Goal: Information Seeking & Learning: Learn about a topic

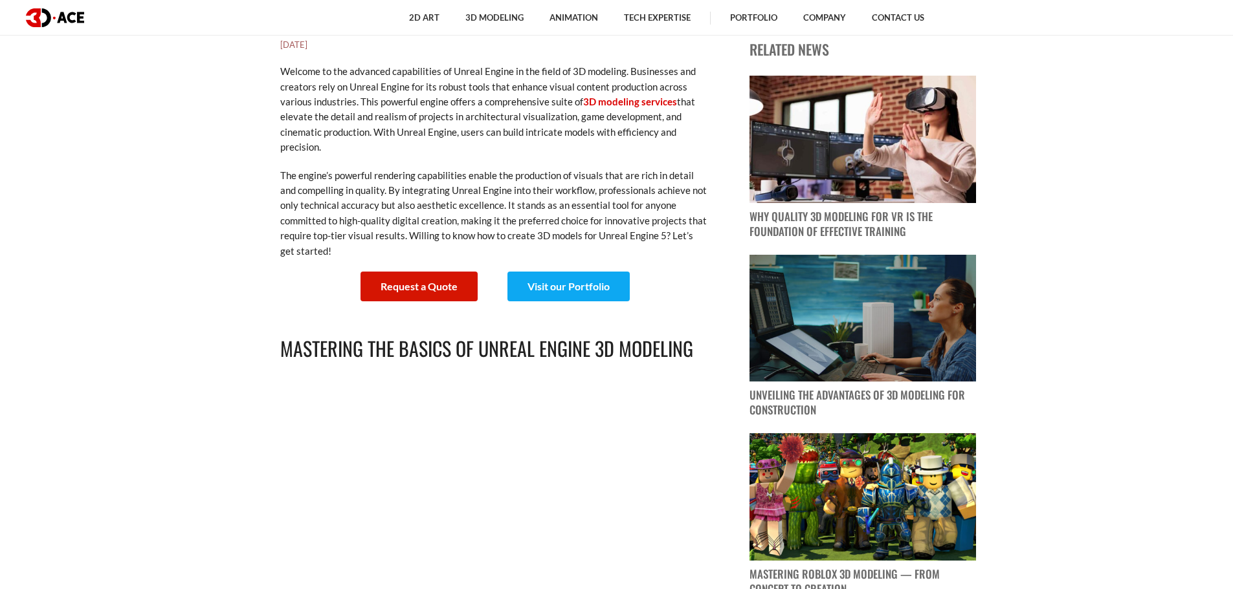
scroll to position [906, 0]
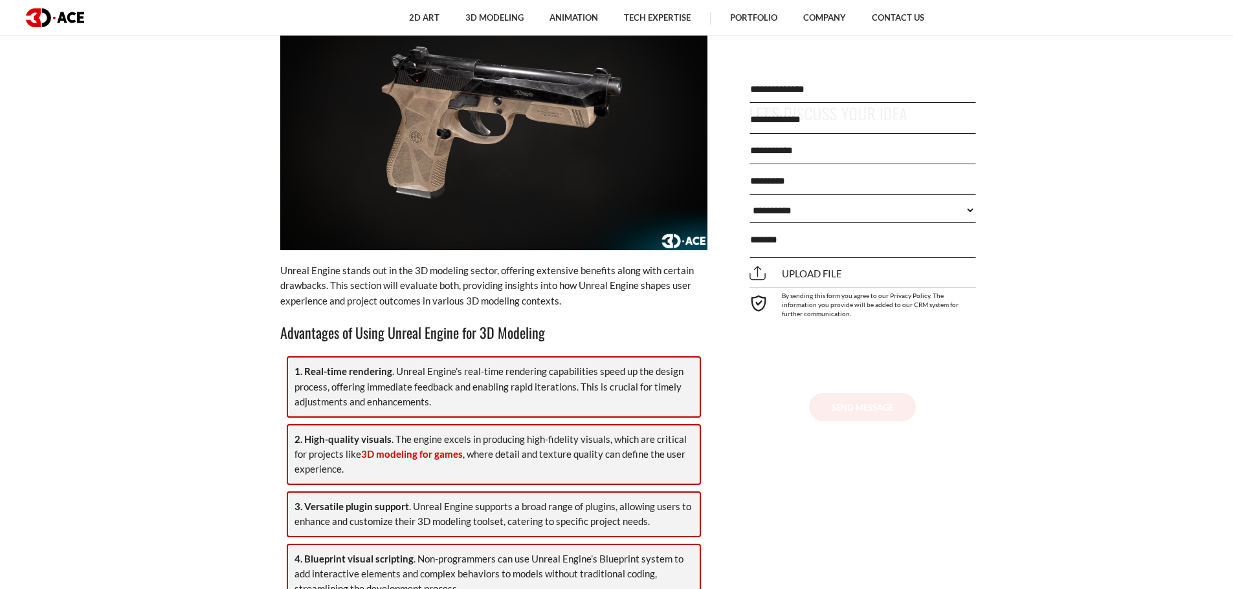
scroll to position [2265, 0]
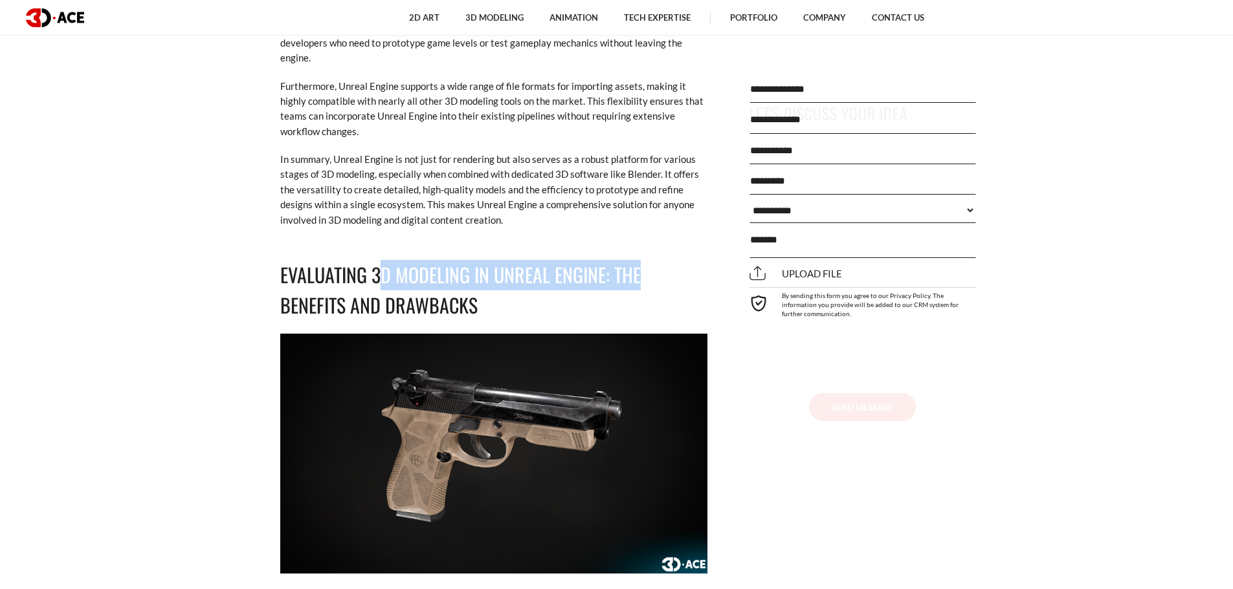
drag, startPoint x: 609, startPoint y: 253, endPoint x: 655, endPoint y: 262, distance: 46.8
click at [654, 261] on h2 "Evaluating 3D Modeling in Unreal Engine: The Benefits and Drawbacks" at bounding box center [493, 290] width 427 height 61
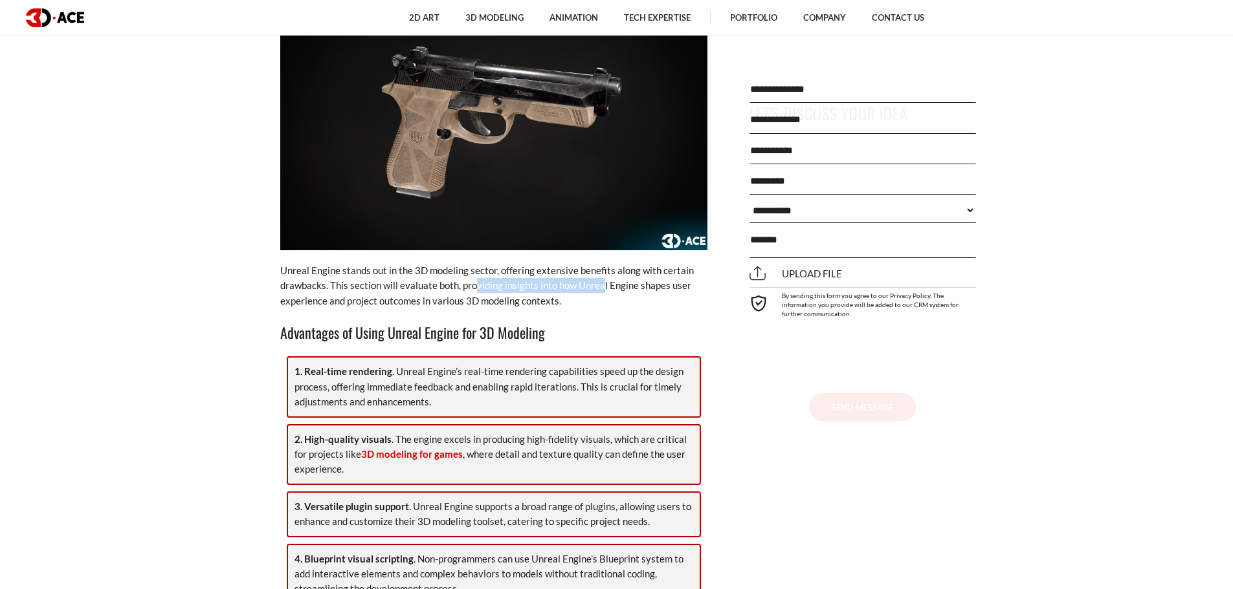
drag, startPoint x: 474, startPoint y: 265, endPoint x: 632, endPoint y: 274, distance: 158.1
click at [621, 270] on p "Unreal Engine stands out in the 3D modeling sector, offering extensive benefits…" at bounding box center [493, 285] width 427 height 45
click at [675, 322] on h3 "Advantages of Using Unreal Engine for 3D Modeling" at bounding box center [493, 333] width 427 height 22
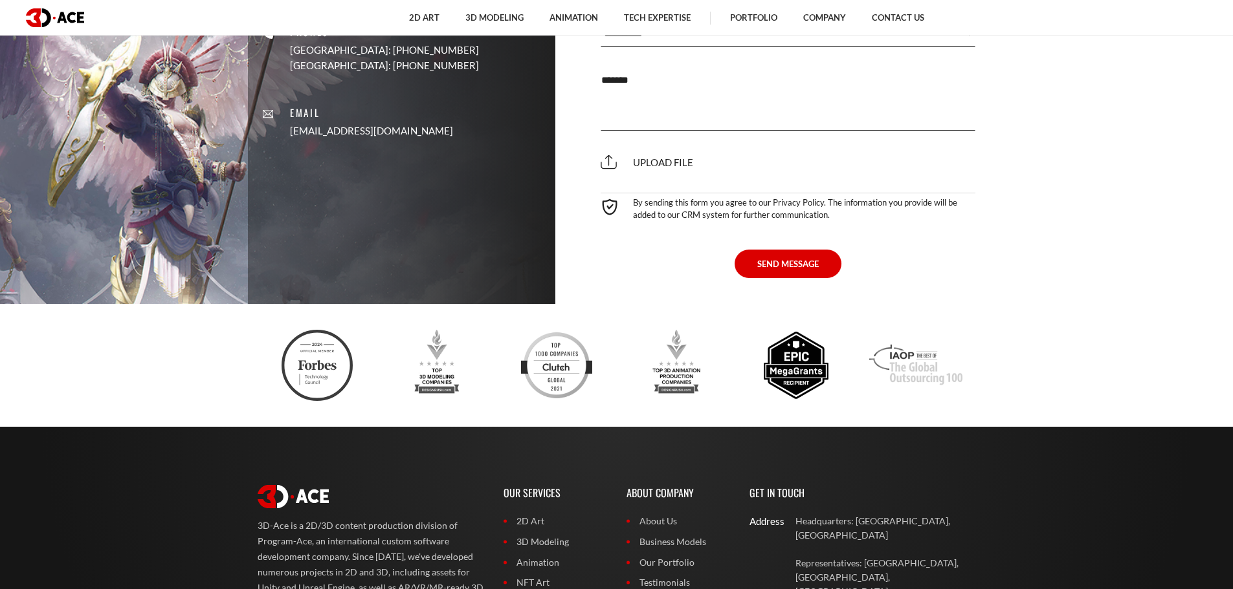
scroll to position [8607, 0]
